Goal: Find specific page/section: Find specific page/section

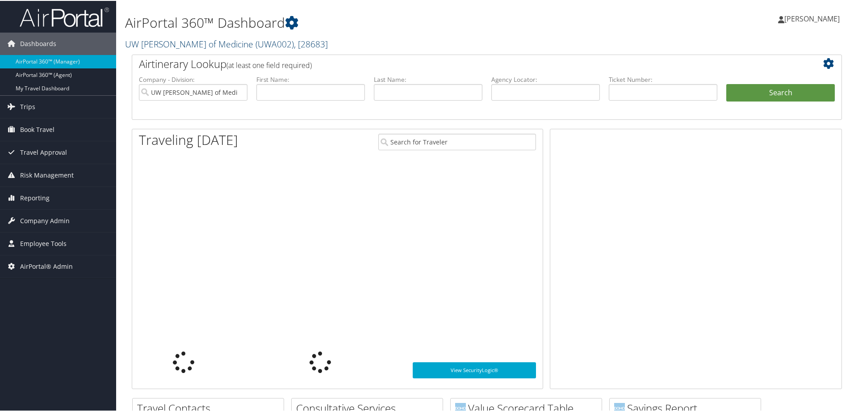
click at [146, 46] on link "UW [PERSON_NAME] of Medicine ( UWA002 ) , [ 28683 ]" at bounding box center [226, 43] width 203 height 12
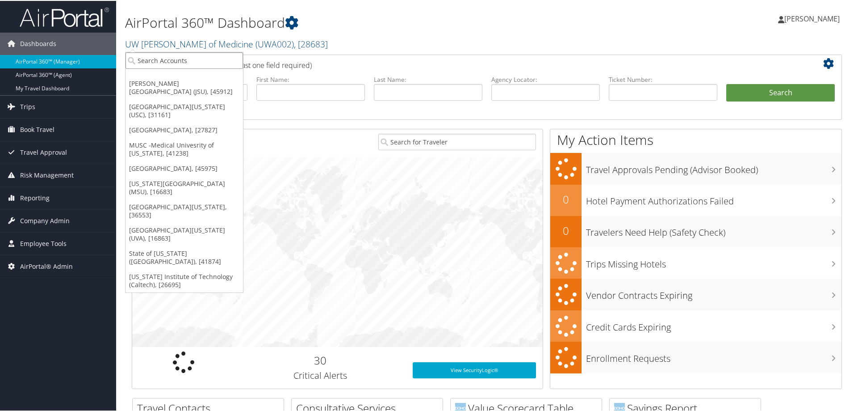
click at [155, 59] on input "search" at bounding box center [184, 59] width 117 height 17
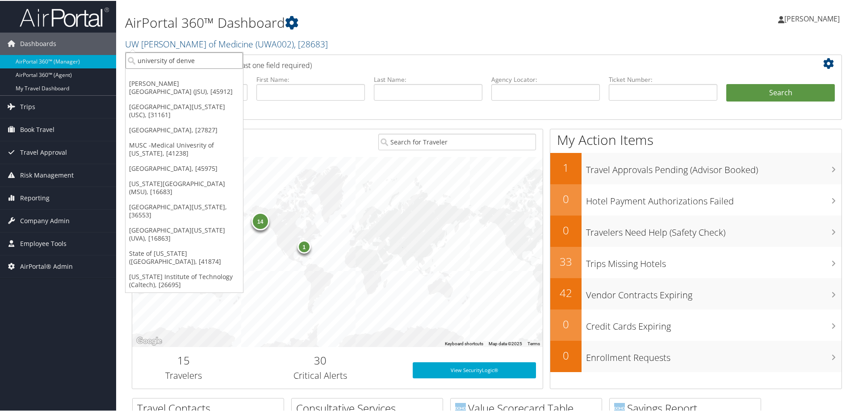
type input "university of denver"
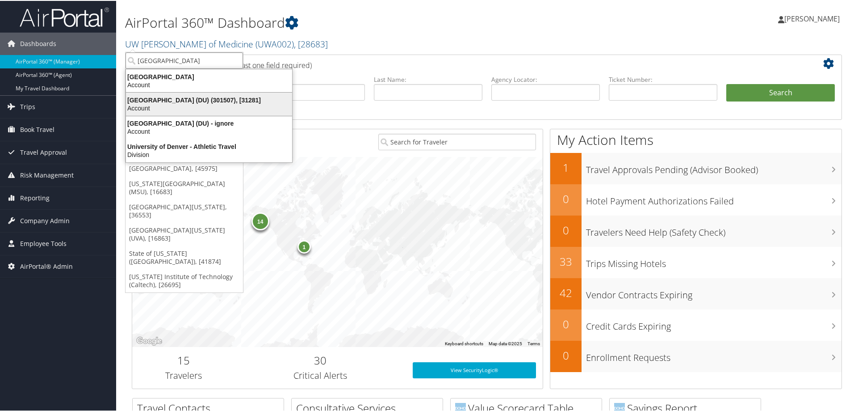
click at [179, 95] on div "University of Denver (DU) (301507), [31281]" at bounding box center [209, 99] width 177 height 8
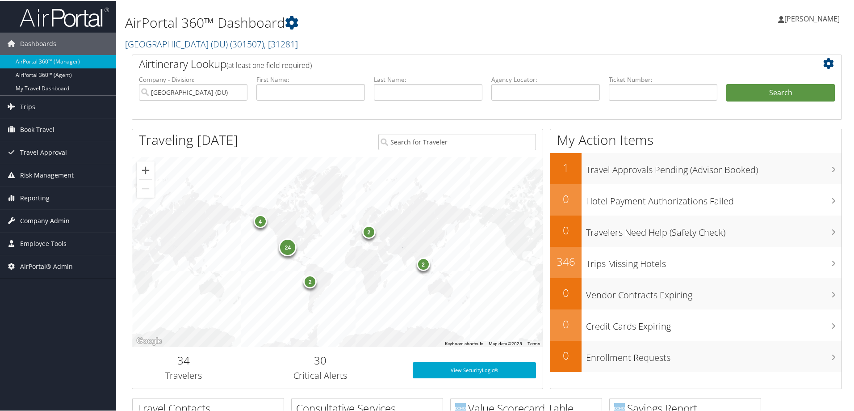
click at [71, 224] on link "Company Admin" at bounding box center [58, 220] width 116 height 22
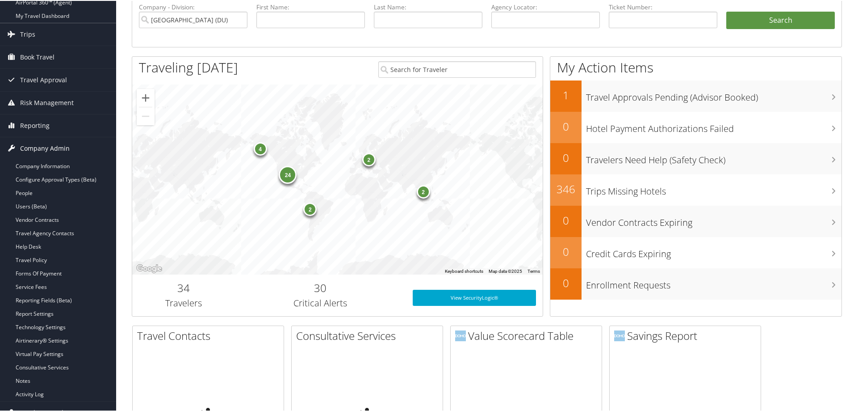
scroll to position [134, 0]
